Goal: Transaction & Acquisition: Purchase product/service

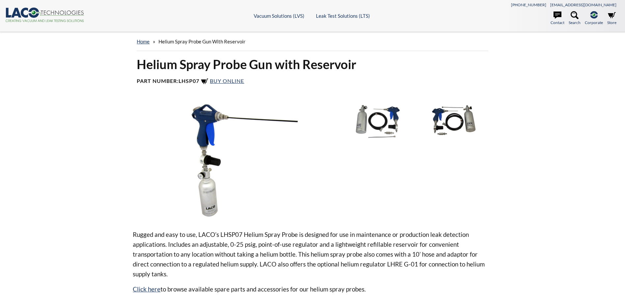
click at [392, 123] on img at bounding box center [383, 120] width 69 height 39
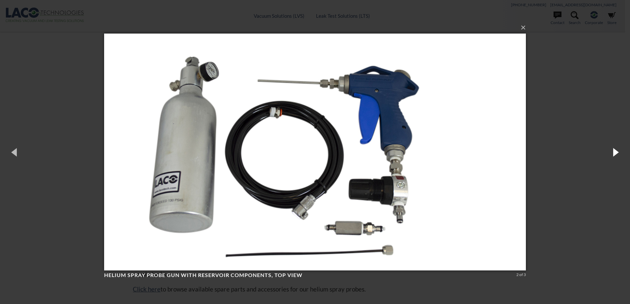
click at [616, 155] on button "button" at bounding box center [615, 152] width 30 height 36
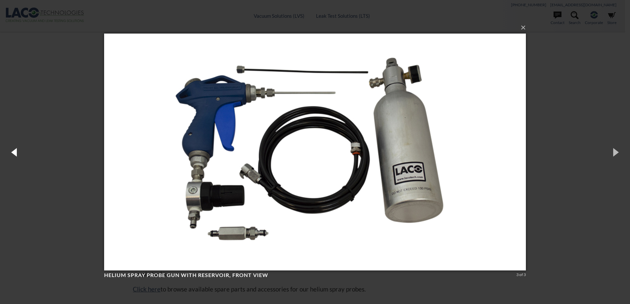
click at [18, 151] on button "button" at bounding box center [15, 152] width 30 height 36
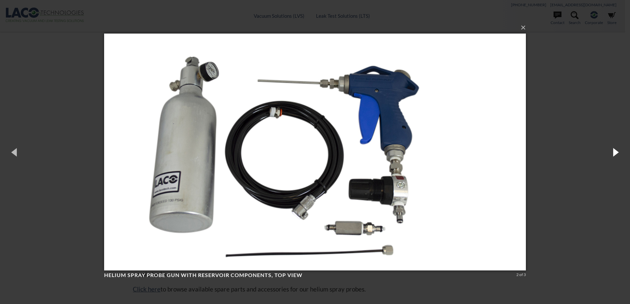
click at [623, 156] on button "button" at bounding box center [615, 152] width 30 height 36
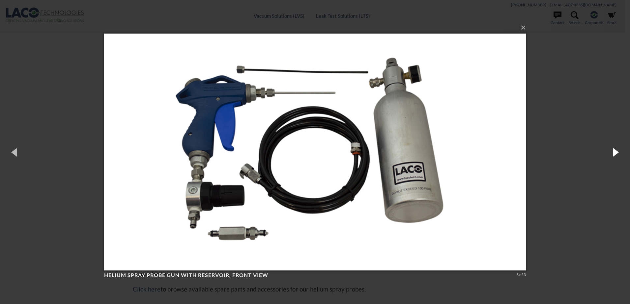
click at [623, 156] on button "button" at bounding box center [615, 152] width 30 height 36
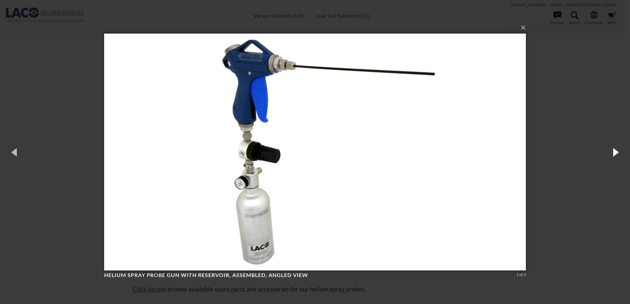
click at [623, 156] on button "button" at bounding box center [615, 152] width 30 height 36
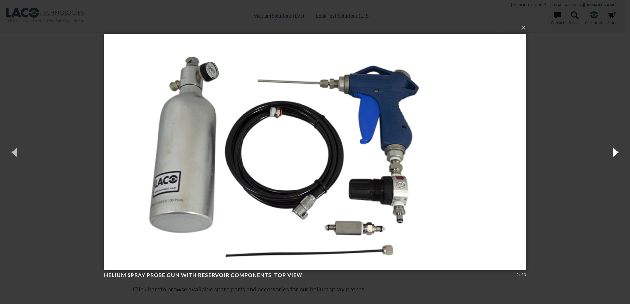
click at [623, 156] on button "button" at bounding box center [615, 152] width 30 height 36
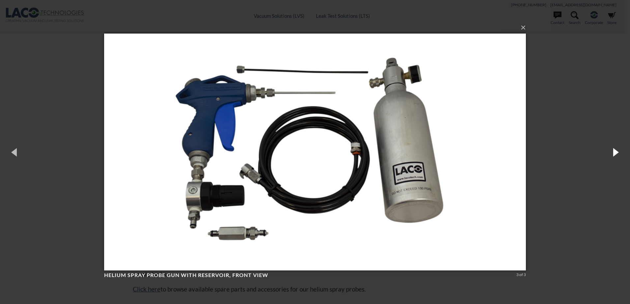
click at [623, 156] on button "button" at bounding box center [615, 152] width 30 height 36
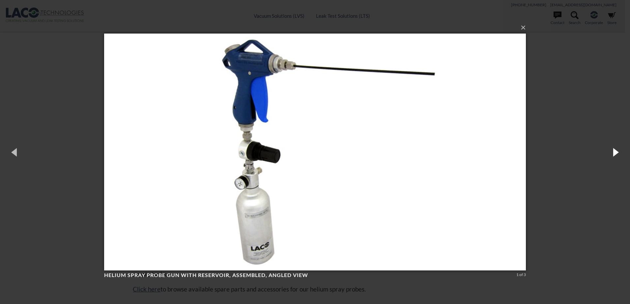
click at [612, 153] on button "button" at bounding box center [615, 152] width 30 height 36
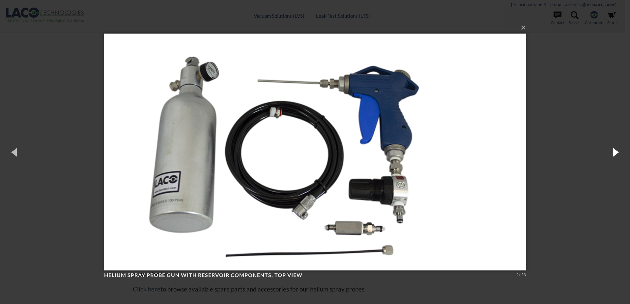
click at [612, 153] on button "button" at bounding box center [615, 152] width 30 height 36
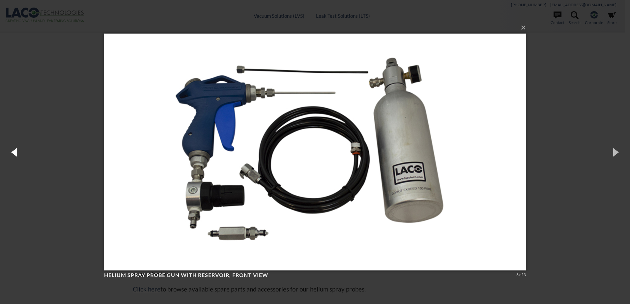
click at [13, 146] on button "button" at bounding box center [15, 152] width 30 height 36
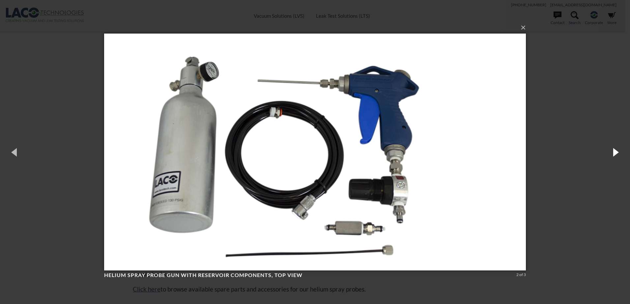
click at [618, 154] on button "button" at bounding box center [615, 152] width 30 height 36
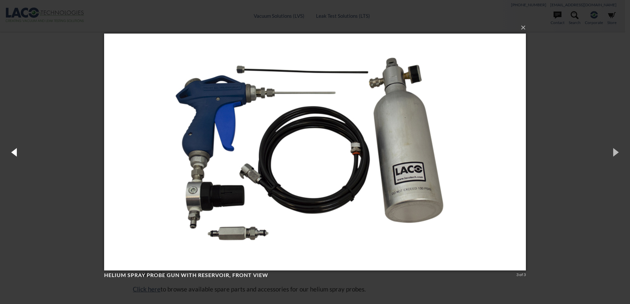
click at [13, 151] on button "button" at bounding box center [15, 152] width 30 height 36
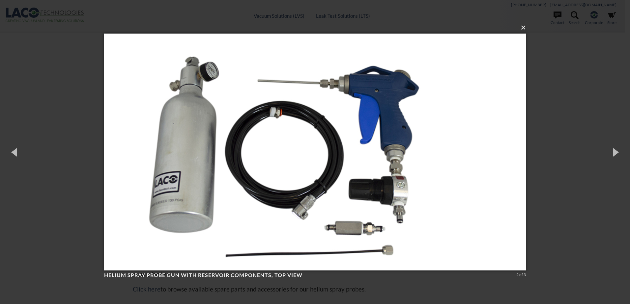
click at [520, 26] on button "×" at bounding box center [317, 27] width 422 height 14
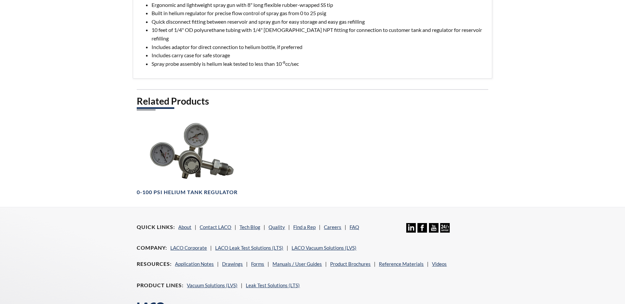
scroll to position [362, 0]
